Goal: Information Seeking & Learning: Learn about a topic

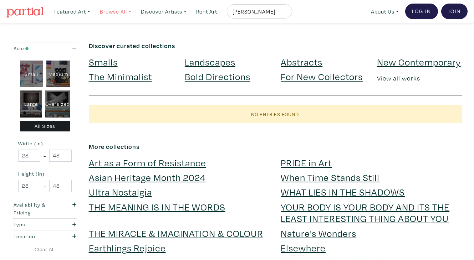
click at [111, 12] on link "Browse All" at bounding box center [116, 11] width 38 height 15
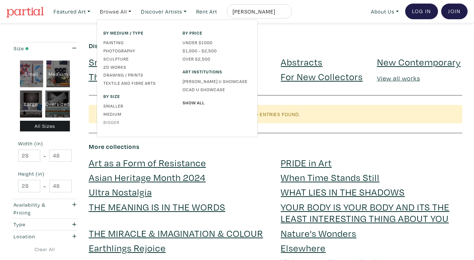
click at [117, 119] on link "Bigger" at bounding box center [137, 122] width 68 height 6
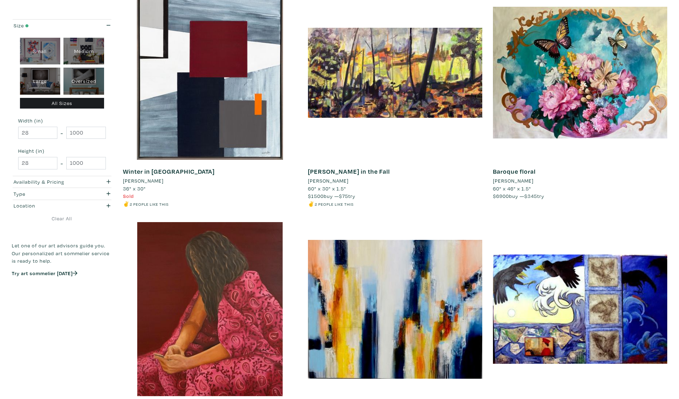
scroll to position [718, 0]
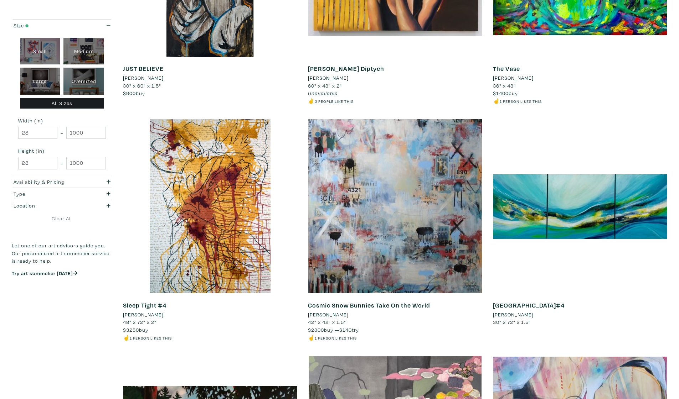
click at [100, 182] on div "button" at bounding box center [102, 182] width 27 height 8
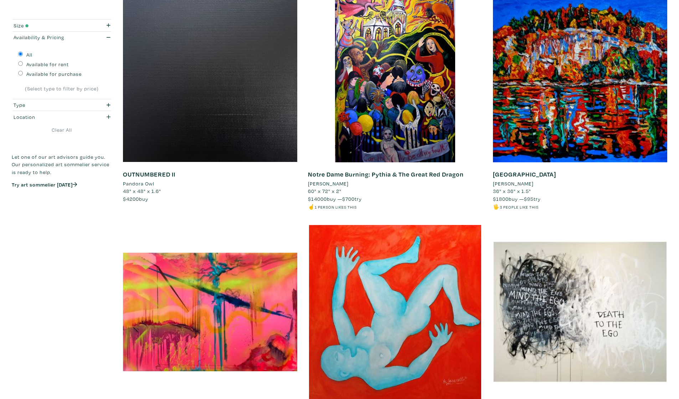
scroll to position [0, 0]
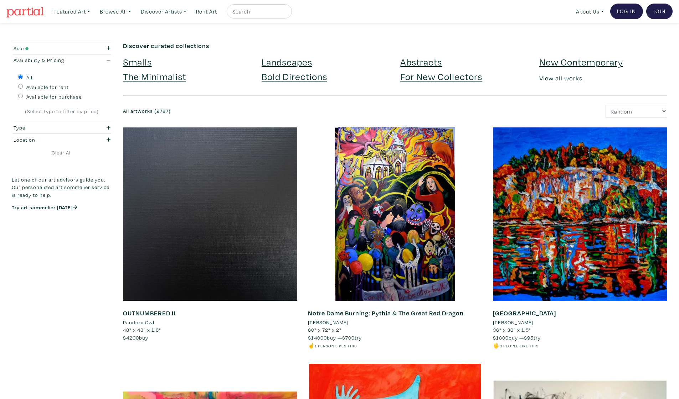
click at [83, 99] on div "Available for purchase" at bounding box center [62, 97] width 88 height 10
click at [71, 93] on label "Available for purchase" at bounding box center [53, 97] width 55 height 8
click at [23, 94] on input "Available for purchase" at bounding box center [20, 96] width 5 height 5
radio input "true"
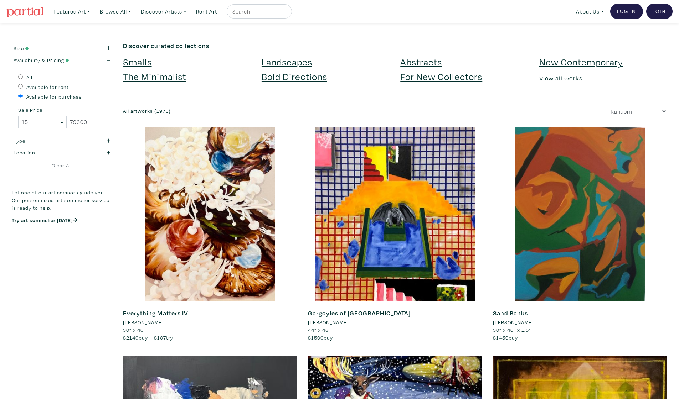
click at [102, 137] on div "button" at bounding box center [102, 141] width 27 height 8
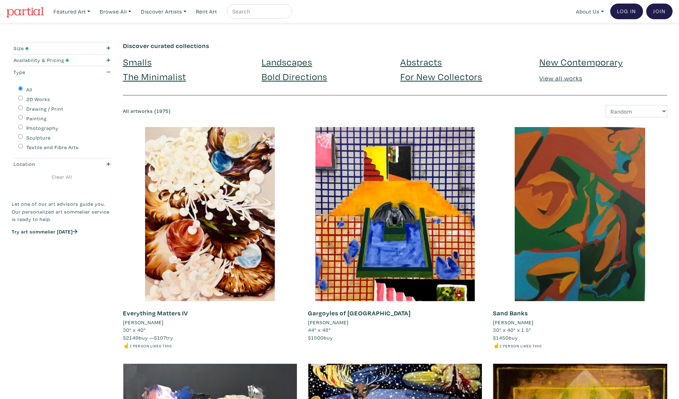
click at [36, 98] on label "2D Works" at bounding box center [38, 99] width 24 height 8
click at [23, 98] on input "2D Works" at bounding box center [20, 98] width 5 height 5
radio input "true"
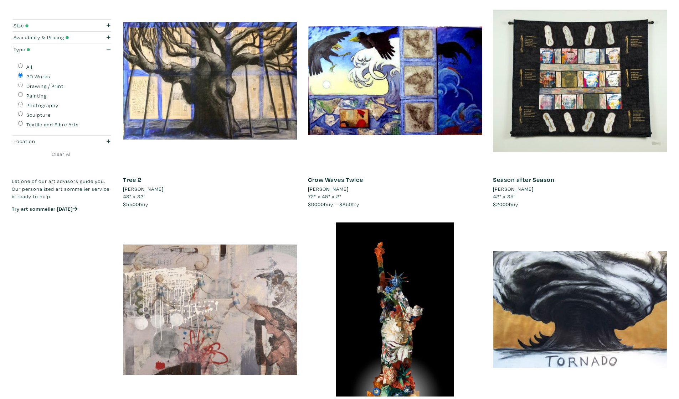
scroll to position [1661, 0]
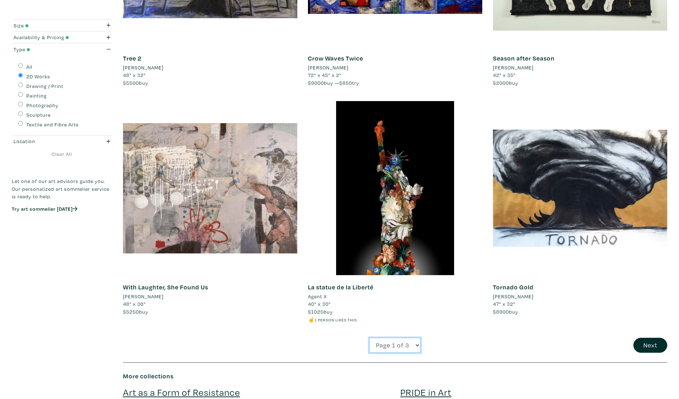
select select "2"
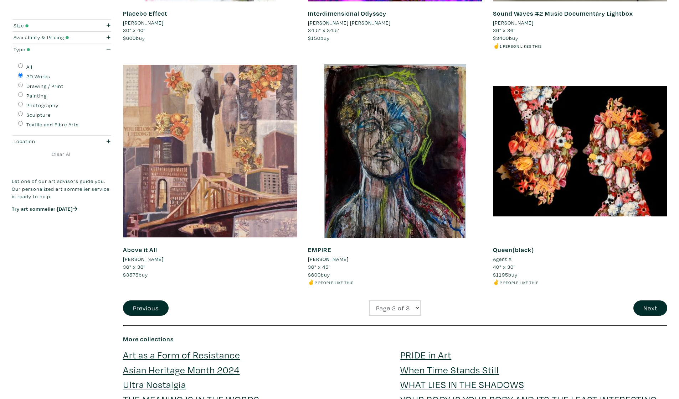
scroll to position [1787, 0]
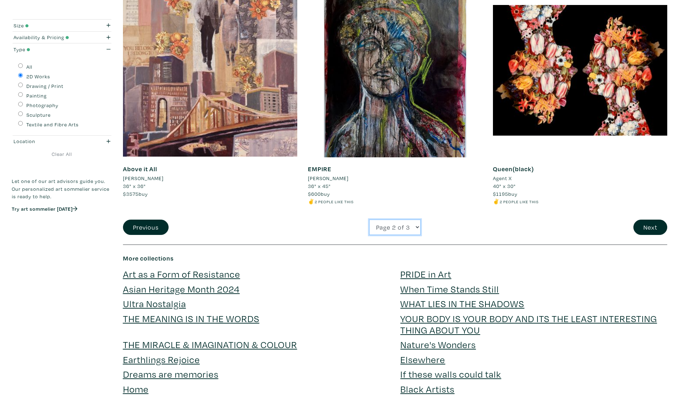
select select "3"
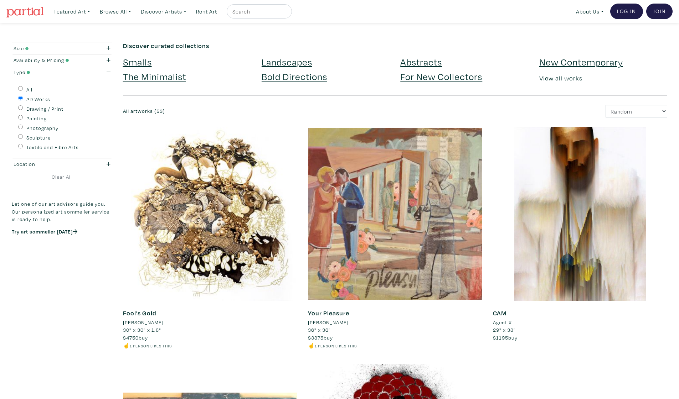
click at [53, 50] on div "Size" at bounding box center [49, 49] width 70 height 8
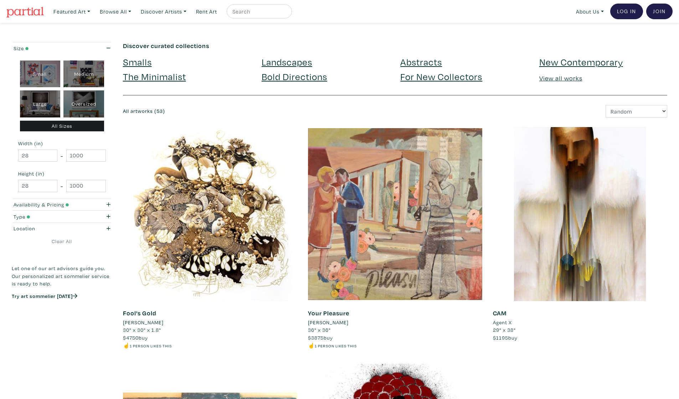
click at [39, 105] on div "Large" at bounding box center [40, 104] width 41 height 27
type input "48"
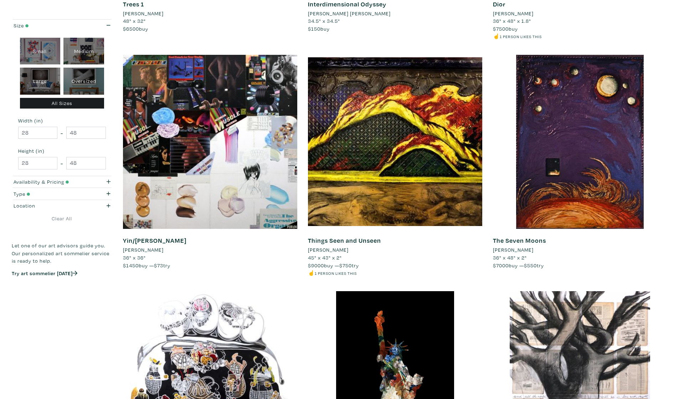
scroll to position [1648, 0]
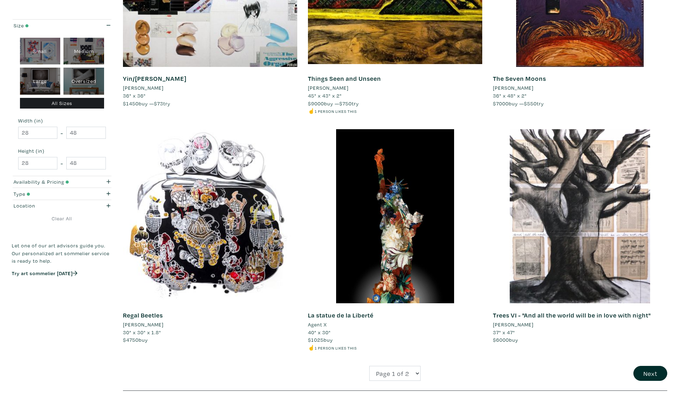
click at [422, 369] on div "Page 1 of 2 Page 2 of 2" at bounding box center [395, 373] width 185 height 15
select select "2"
